Goal: Find contact information: Obtain details needed to contact an individual or organization

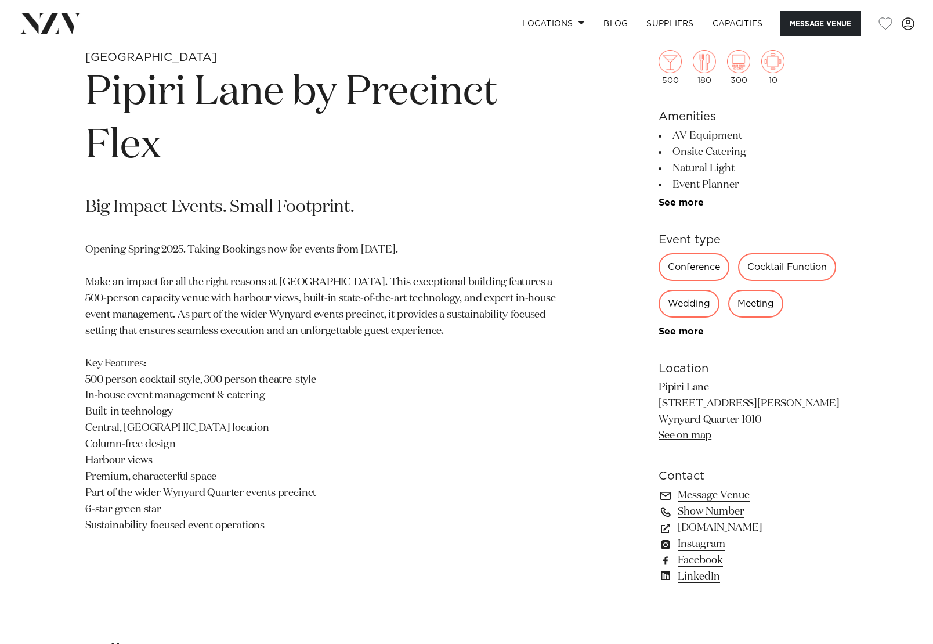
scroll to position [606, 0]
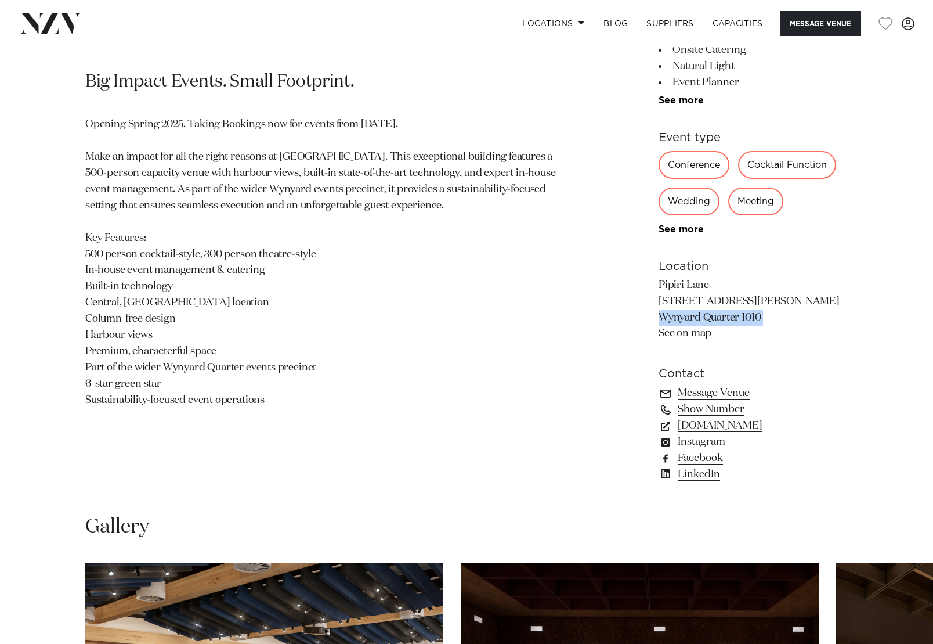
drag, startPoint x: 781, startPoint y: 322, endPoint x: 643, endPoint y: 314, distance: 138.3
click at [641, 315] on div "Auckland Pipiri Lane by Precinct Flex Big Impact Events. Small Footprint. Openi…" at bounding box center [466, 211] width 915 height 572
click at [673, 338] on link "See on map" at bounding box center [685, 333] width 53 height 10
click at [688, 337] on link "See on map" at bounding box center [685, 333] width 53 height 10
drag, startPoint x: 673, startPoint y: 283, endPoint x: 779, endPoint y: 322, distance: 113.3
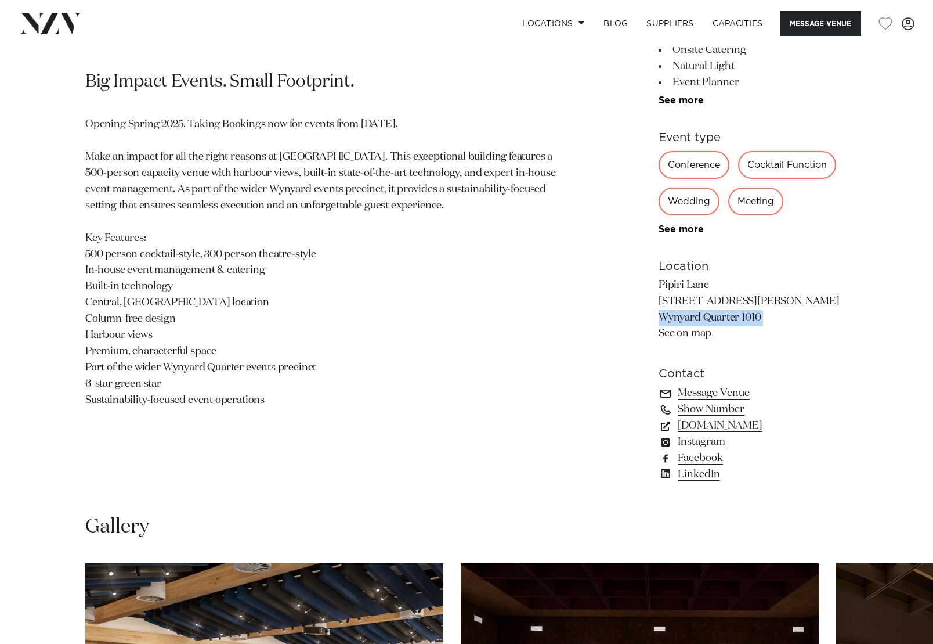
click at [746, 320] on p "Pipiri Lane [STREET_ADDRESS][PERSON_NAME] [GEOGRAPHIC_DATA] See on map" at bounding box center [753, 309] width 189 height 65
click at [779, 322] on p "Pipiri Lane [STREET_ADDRESS][PERSON_NAME] [GEOGRAPHIC_DATA] See on map" at bounding box center [753, 309] width 189 height 65
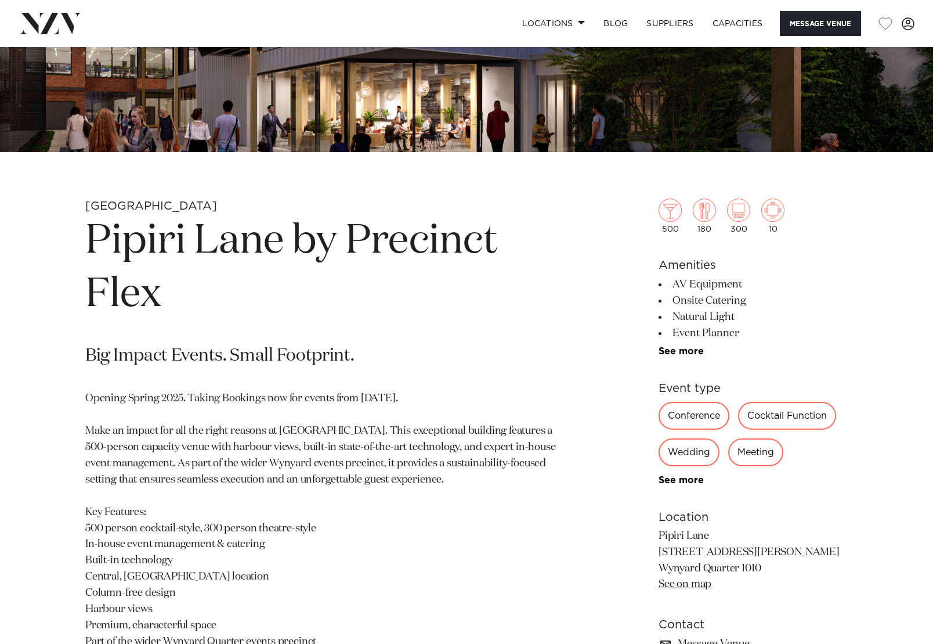
scroll to position [196, 0]
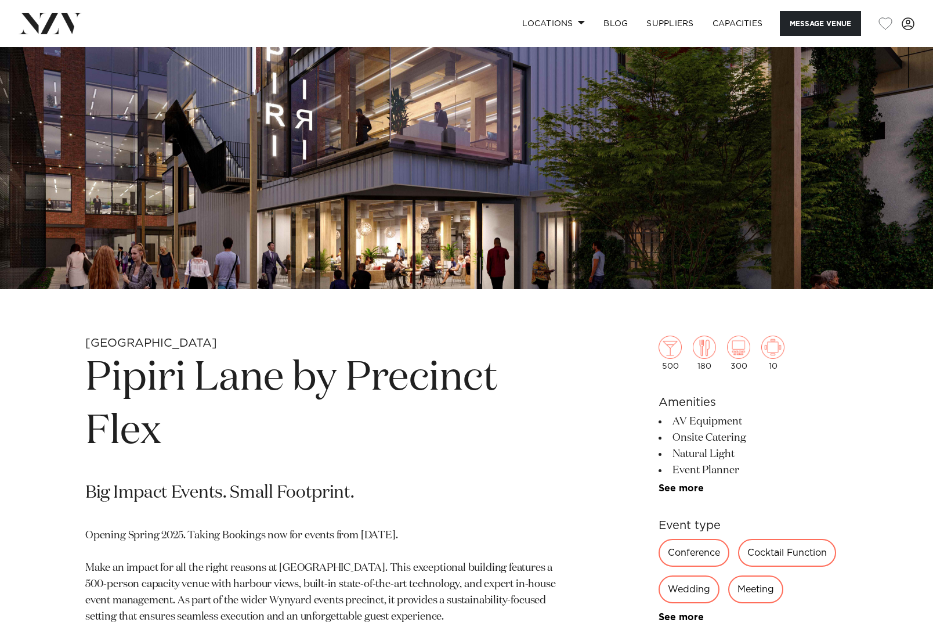
click at [723, 429] on li "Onsite Catering" at bounding box center [753, 437] width 189 height 16
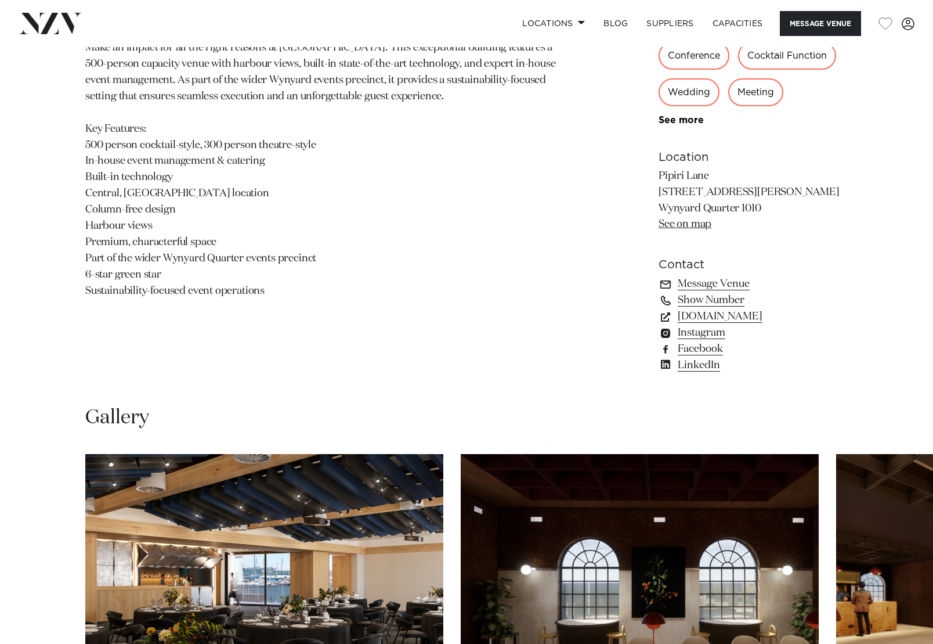
scroll to position [648, 0]
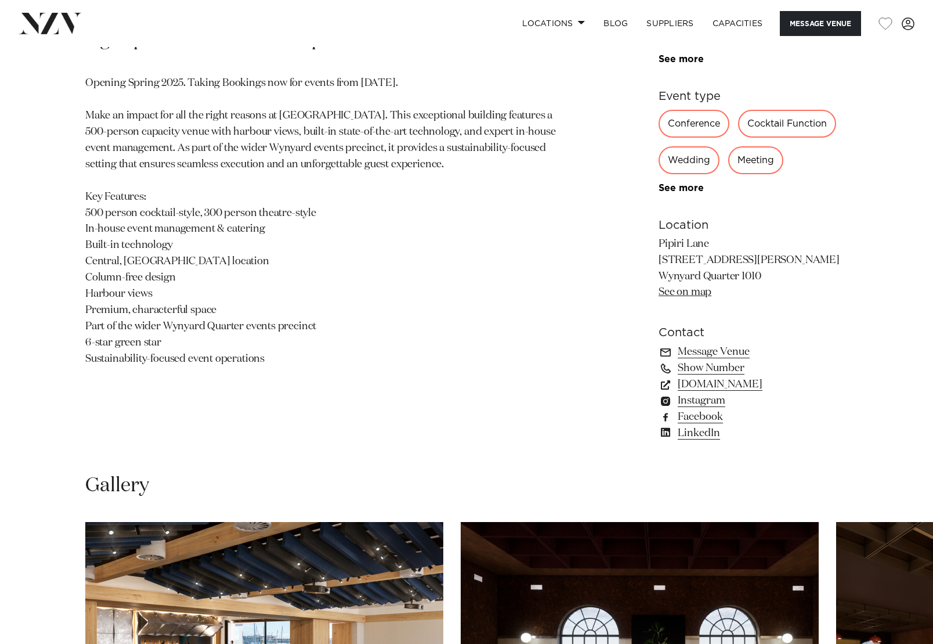
click at [698, 289] on link "See on map" at bounding box center [685, 292] width 53 height 10
drag, startPoint x: 756, startPoint y: 278, endPoint x: 663, endPoint y: 244, distance: 98.8
click at [663, 244] on p "Pipiri Lane [STREET_ADDRESS][PERSON_NAME] [GEOGRAPHIC_DATA] See on map" at bounding box center [753, 268] width 189 height 65
click at [654, 244] on div "Auckland Pipiri Lane by Precinct Flex Big Impact Events. Small Footprint. Openi…" at bounding box center [466, 169] width 915 height 572
drag, startPoint x: 657, startPoint y: 244, endPoint x: 789, endPoint y: 286, distance: 138.9
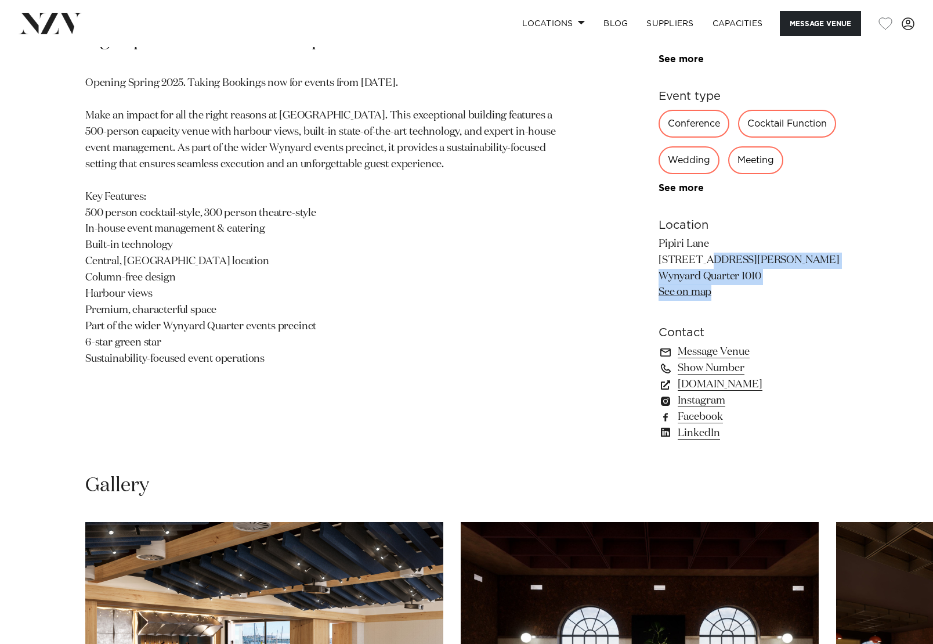
click at [799, 288] on div "Auckland Pipiri Lane by Precinct Flex Big Impact Events. Small Footprint. Openi…" at bounding box center [466, 169] width 915 height 572
click at [774, 283] on p "Pipiri Lane [STREET_ADDRESS][PERSON_NAME] [GEOGRAPHIC_DATA] See on map" at bounding box center [753, 268] width 189 height 65
drag, startPoint x: 764, startPoint y: 280, endPoint x: 658, endPoint y: 244, distance: 112.1
click at [659, 244] on p "Pipiri Lane [STREET_ADDRESS][PERSON_NAME] [GEOGRAPHIC_DATA] See on map" at bounding box center [753, 268] width 189 height 65
drag, startPoint x: 658, startPoint y: 247, endPoint x: 765, endPoint y: 276, distance: 111.2
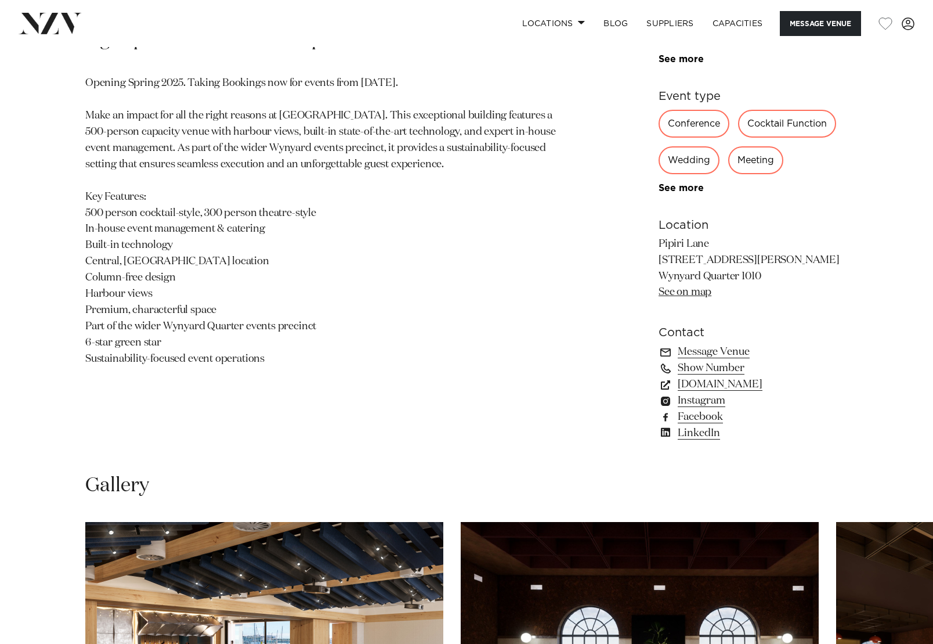
click at [765, 276] on p "Pipiri Lane [STREET_ADDRESS][PERSON_NAME] [GEOGRAPHIC_DATA] See on map" at bounding box center [753, 268] width 189 height 65
drag, startPoint x: 760, startPoint y: 277, endPoint x: 659, endPoint y: 249, distance: 104.9
click at [659, 249] on p "Pipiri Lane [STREET_ADDRESS][PERSON_NAME] [GEOGRAPHIC_DATA] See on map" at bounding box center [753, 268] width 189 height 65
copy p "[GEOGRAPHIC_DATA] [STREET_ADDRESS][PERSON_NAME]"
drag, startPoint x: 542, startPoint y: 216, endPoint x: 548, endPoint y: 209, distance: 9.4
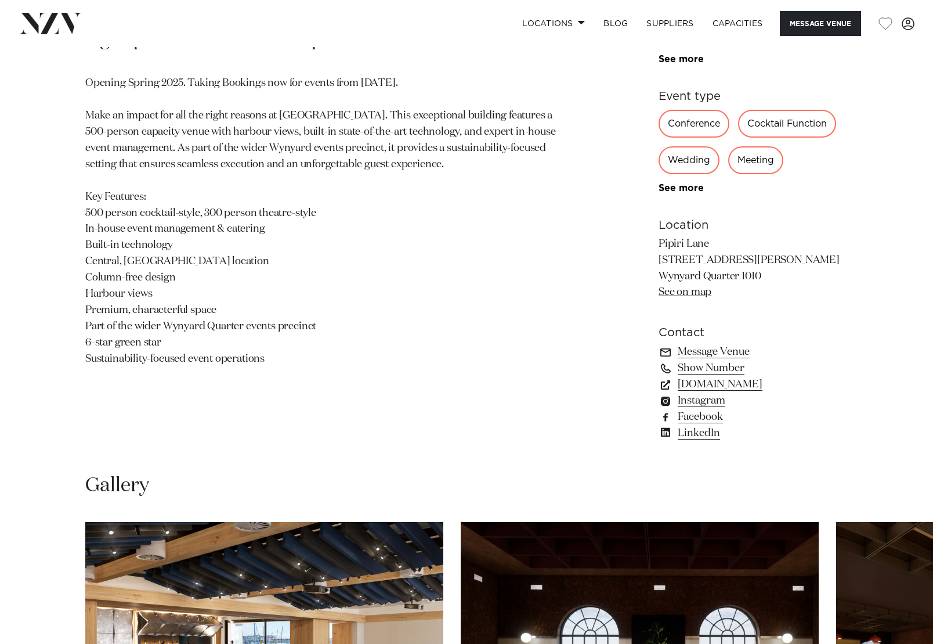
click at [543, 216] on p "Opening Spring 2025. Taking Bookings now for events from [DATE]. Make an impact…" at bounding box center [330, 220] width 491 height 291
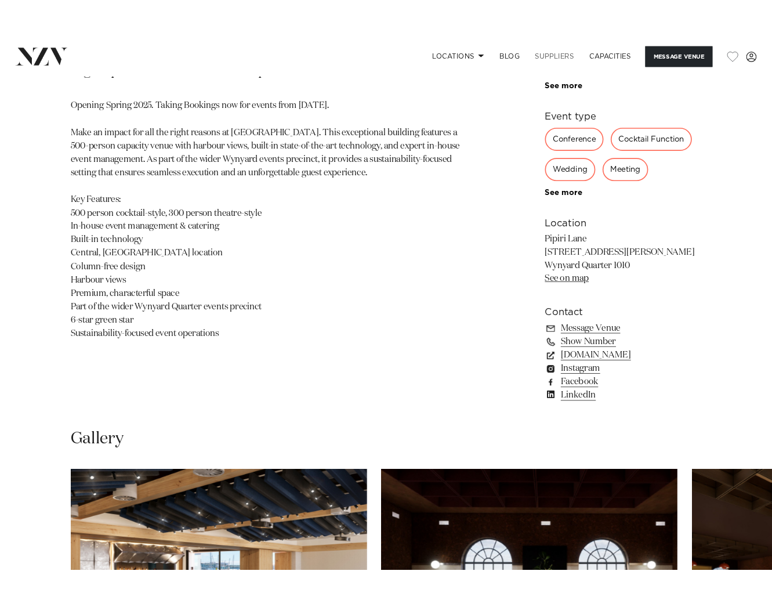
scroll to position [572, 0]
